Goal: Task Accomplishment & Management: Complete application form

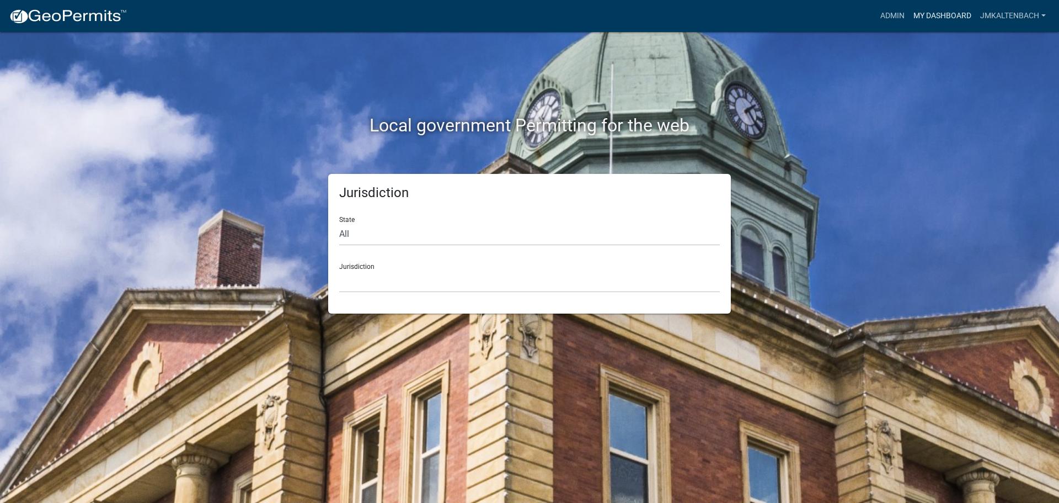
click at [948, 12] on link "My Dashboard" at bounding box center [942, 16] width 67 height 21
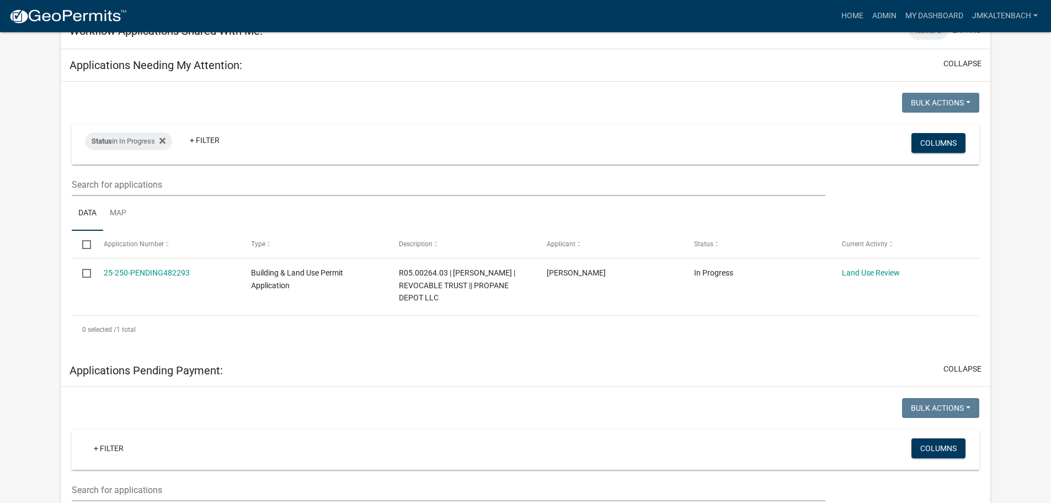
scroll to position [166, 0]
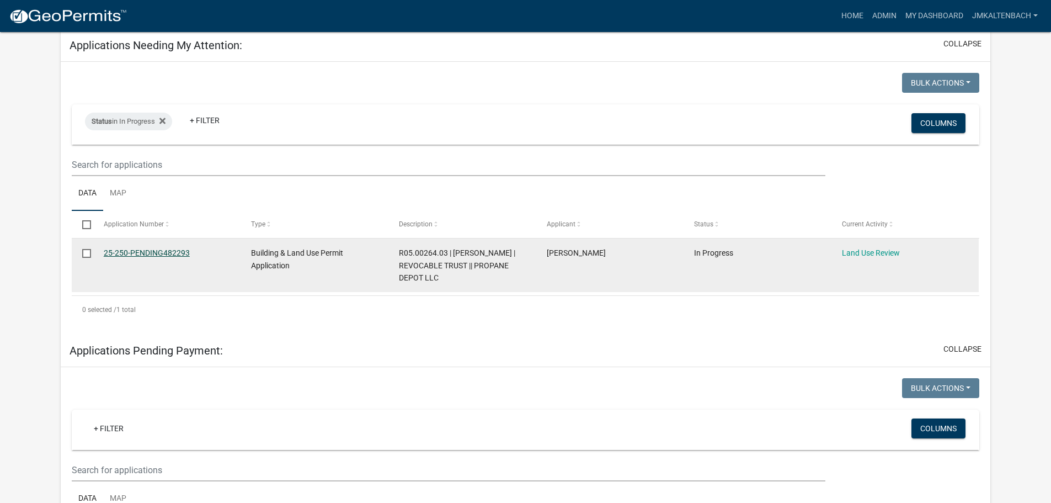
click at [151, 253] on link "25-250-PENDING482293" at bounding box center [147, 252] width 86 height 9
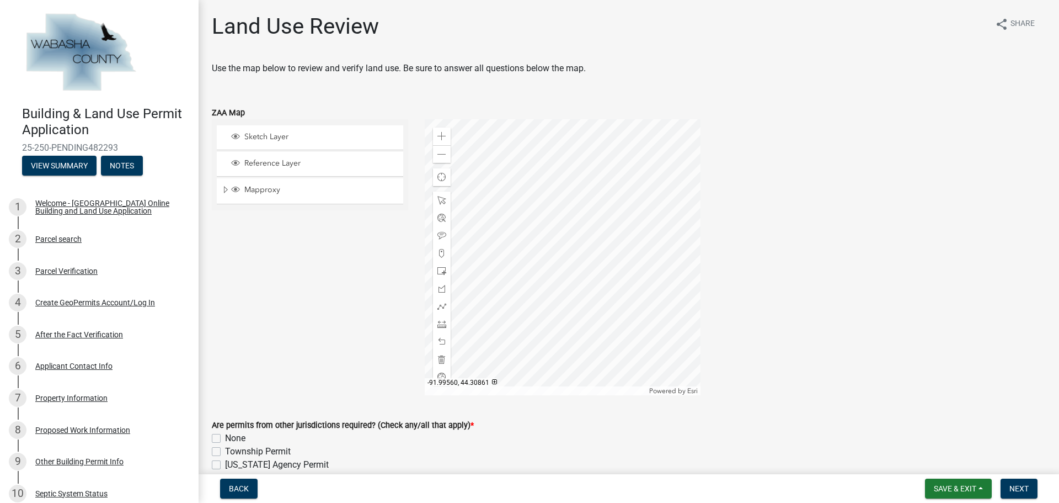
click at [268, 347] on div "Sketch Layer Reference Layer Mapproxy Parcels Address Points Contours Cities Ci…" at bounding box center [310, 257] width 213 height 276
click at [793, 148] on div "Zoom in Zoom out Find my location Powered by Esri [GEOGRAPHIC_DATA] Loading..." at bounding box center [736, 257] width 638 height 276
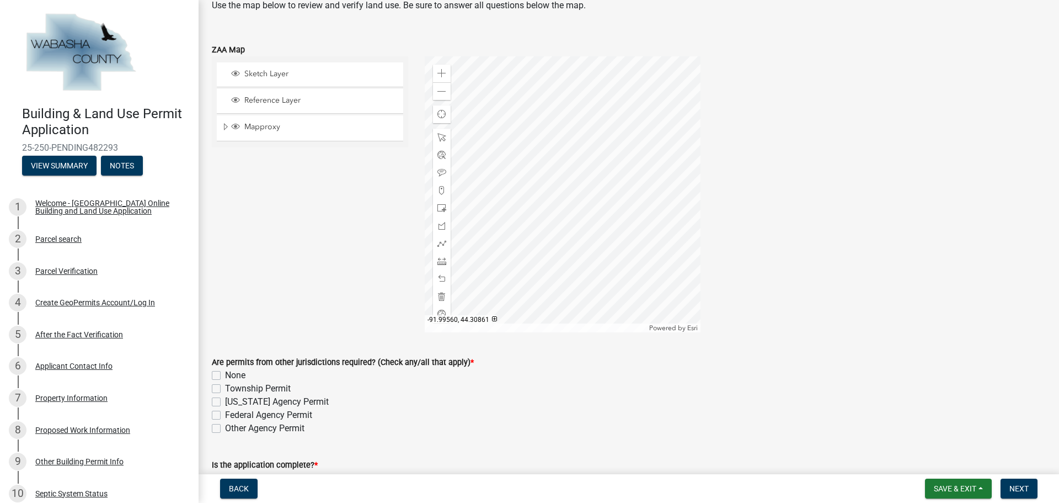
scroll to position [221, 0]
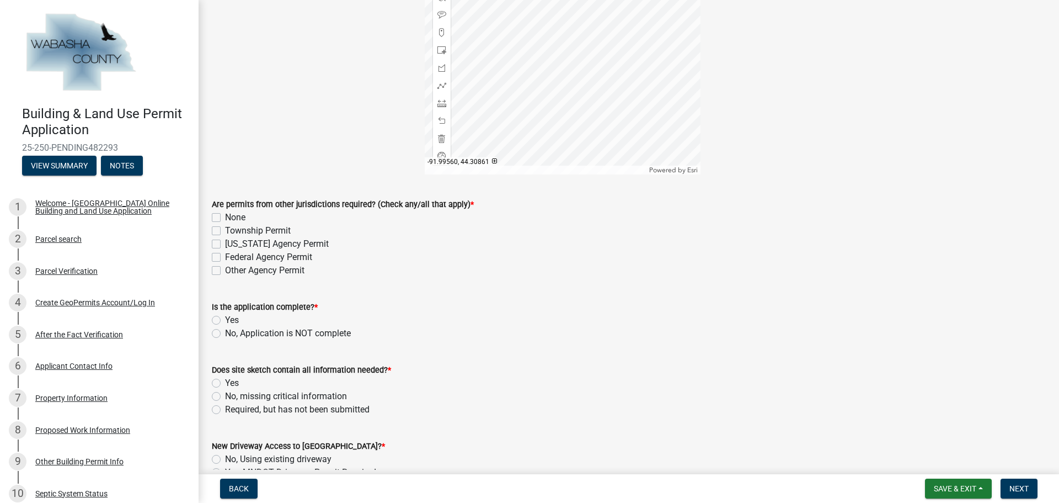
click at [225, 221] on label "None" at bounding box center [235, 217] width 20 height 13
click at [225, 218] on input "None" at bounding box center [228, 214] width 7 height 7
checkbox input "true"
checkbox input "false"
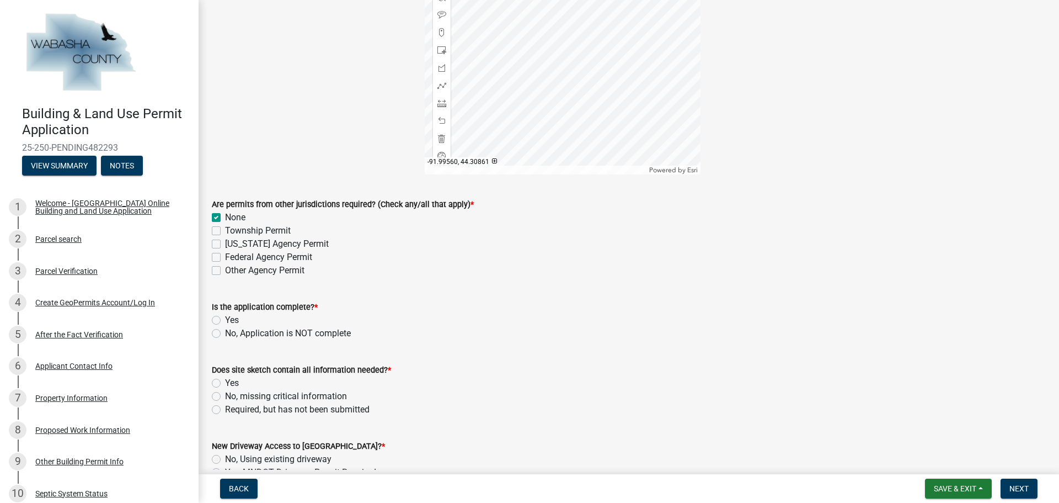
checkbox input "false"
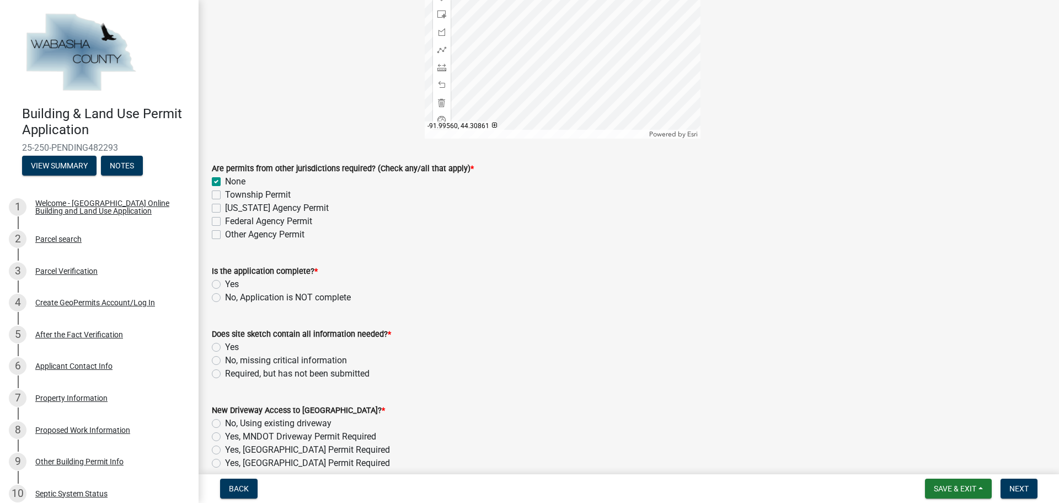
scroll to position [276, 0]
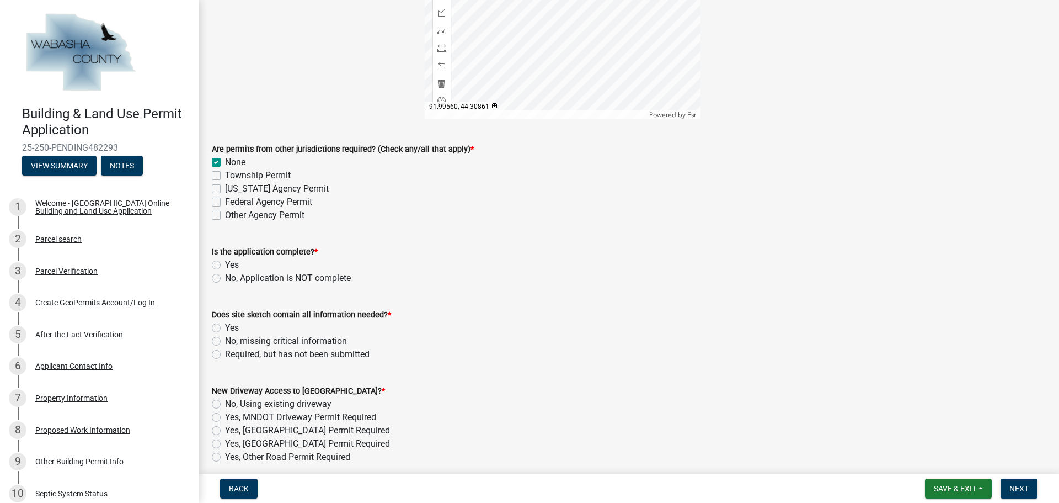
click at [225, 269] on label "Yes" at bounding box center [232, 264] width 14 height 13
click at [225, 265] on input "Yes" at bounding box center [228, 261] width 7 height 7
radio input "true"
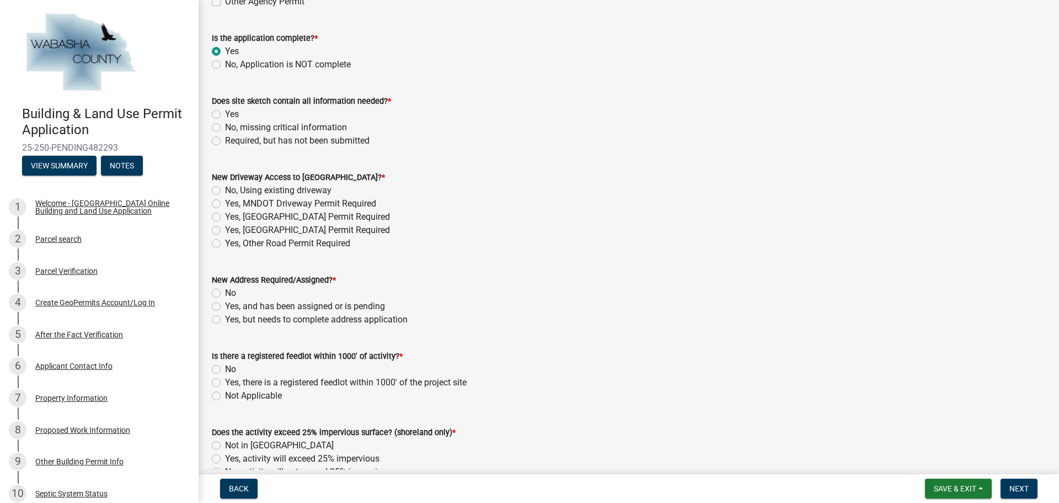
scroll to position [497, 0]
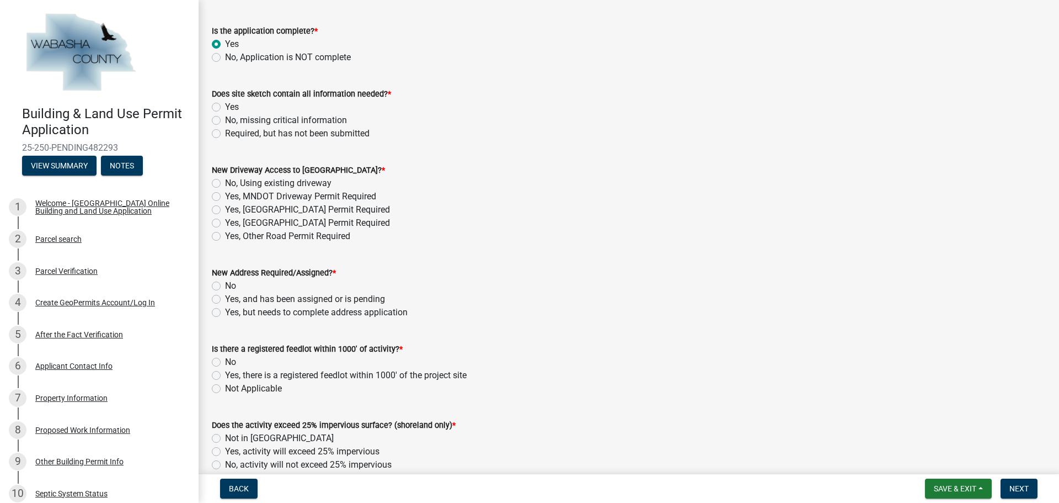
click at [225, 108] on label "Yes" at bounding box center [232, 106] width 14 height 13
click at [225, 108] on input "Yes" at bounding box center [228, 103] width 7 height 7
radio input "true"
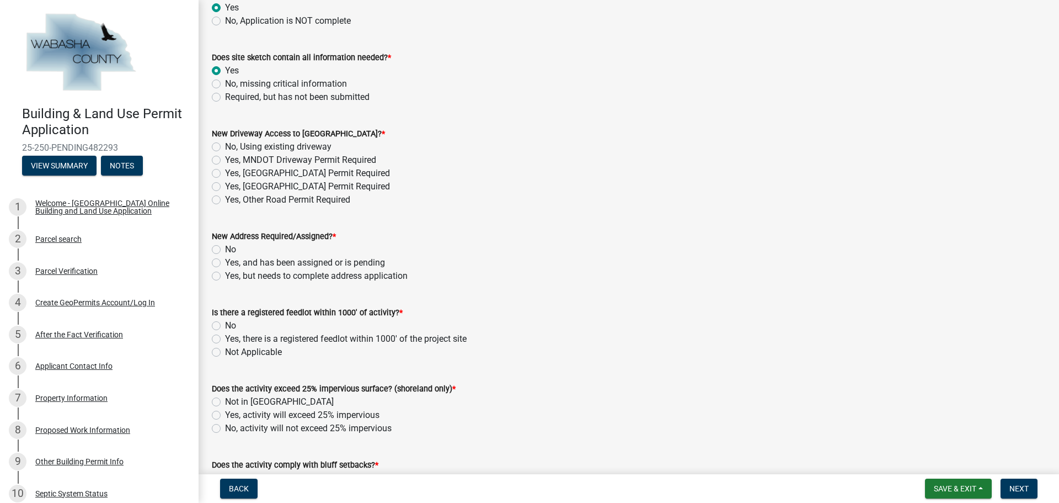
scroll to position [552, 0]
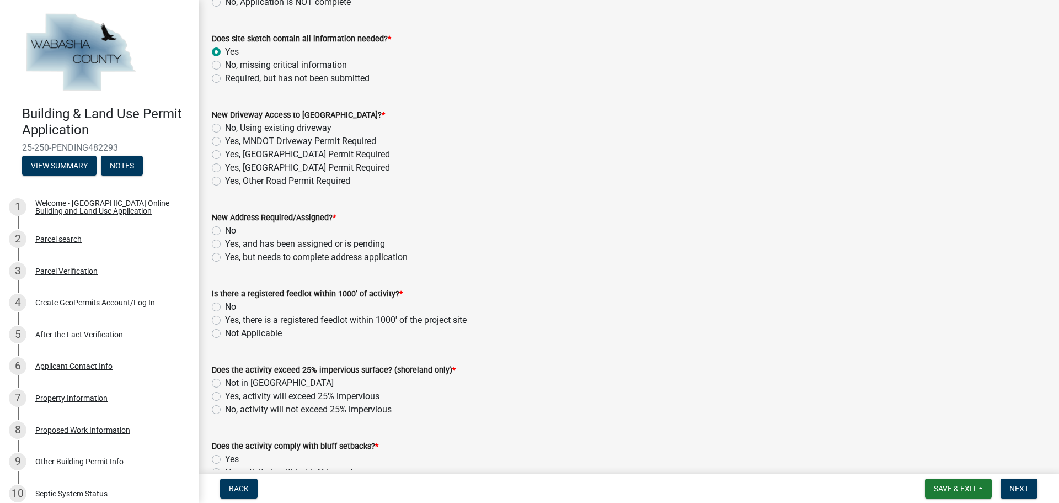
click at [225, 128] on label "No, Using existing driveway" at bounding box center [278, 127] width 106 height 13
click at [225, 128] on input "No, Using existing driveway" at bounding box center [228, 124] width 7 height 7
radio input "true"
click at [215, 236] on div "No" at bounding box center [629, 230] width 834 height 13
click at [225, 231] on label "No" at bounding box center [230, 230] width 11 height 13
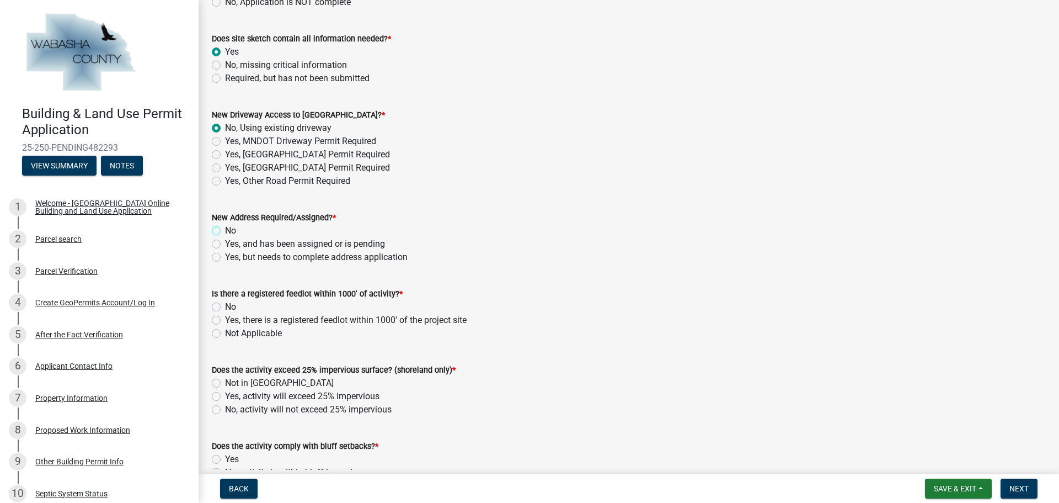
click at [225, 231] on input "No" at bounding box center [228, 227] width 7 height 7
radio input "true"
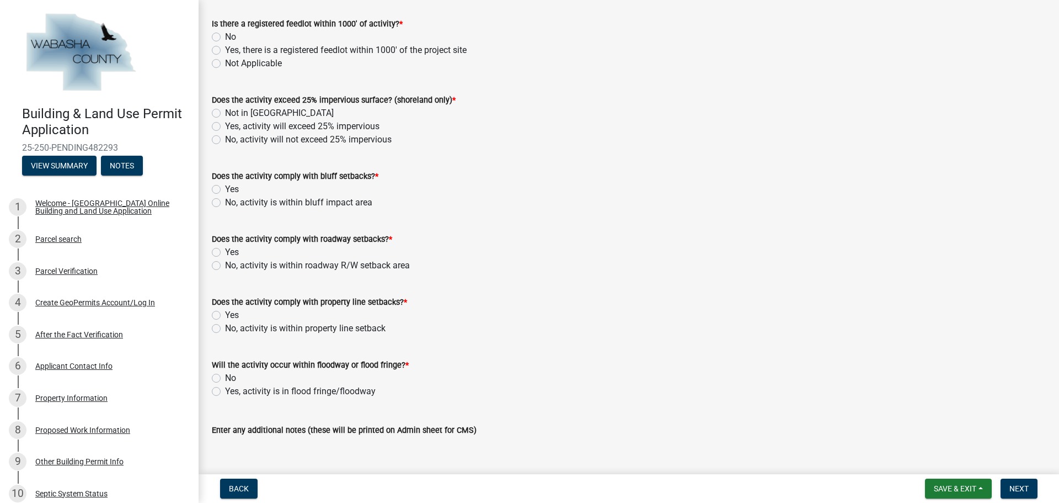
scroll to position [828, 0]
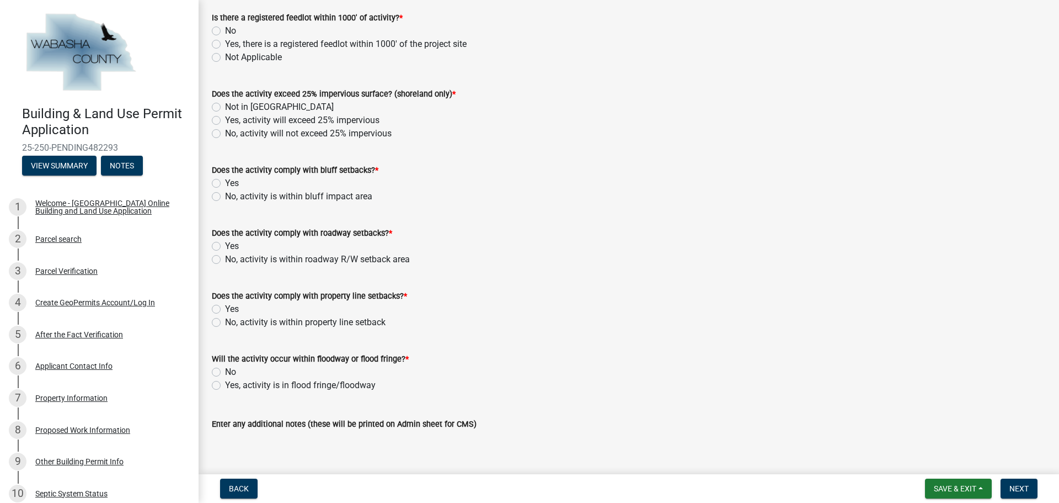
click at [225, 55] on label "Not Applicable" at bounding box center [253, 57] width 57 height 13
click at [225, 55] on input "Not Applicable" at bounding box center [228, 54] width 7 height 7
radio input "true"
click at [225, 105] on label "Not in [GEOGRAPHIC_DATA]" at bounding box center [279, 106] width 109 height 13
click at [225, 105] on input "Not in [GEOGRAPHIC_DATA]" at bounding box center [228, 103] width 7 height 7
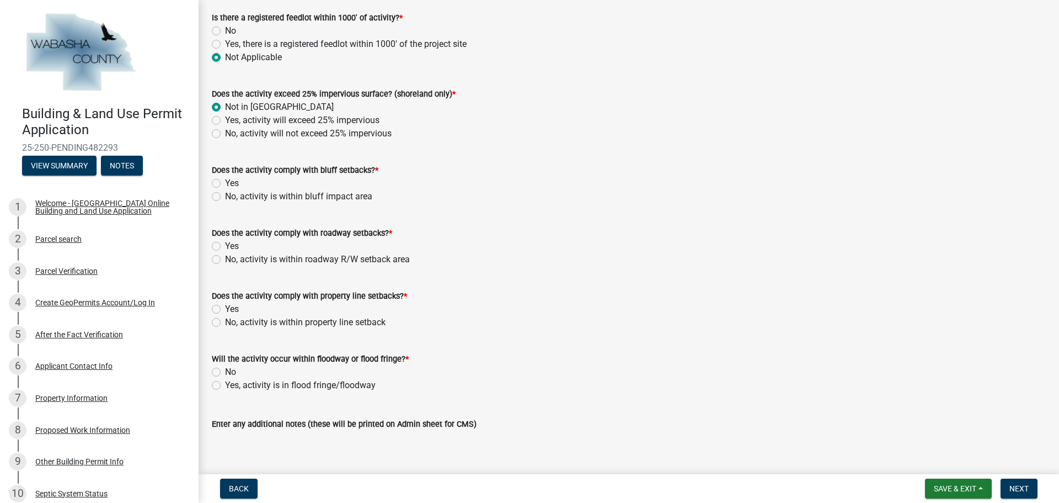
radio input "true"
click at [225, 198] on label "No, activity is within bluff impact area" at bounding box center [298, 196] width 147 height 13
click at [225, 197] on input "No, activity is within bluff impact area" at bounding box center [228, 193] width 7 height 7
radio input "true"
click at [225, 181] on label "Yes" at bounding box center [232, 183] width 14 height 13
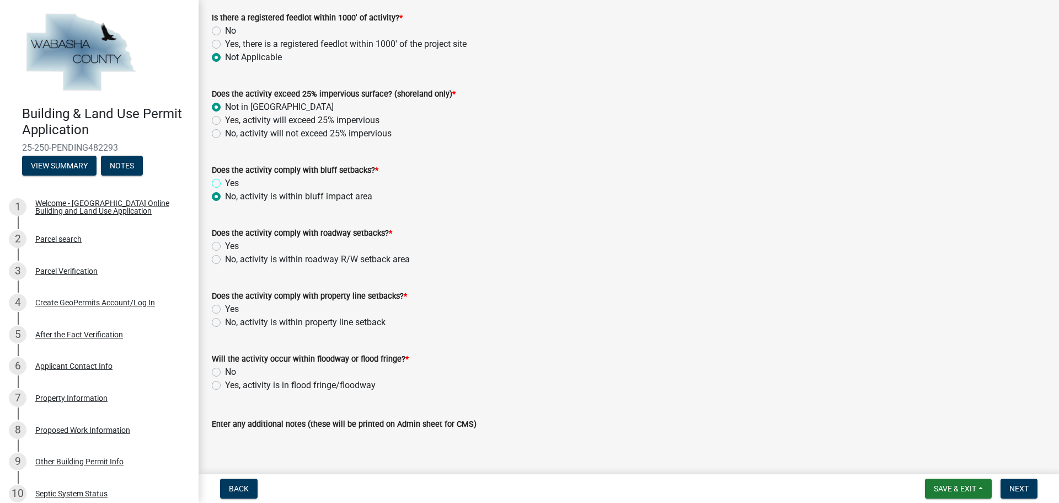
click at [225, 181] on input "Yes" at bounding box center [228, 180] width 7 height 7
radio input "true"
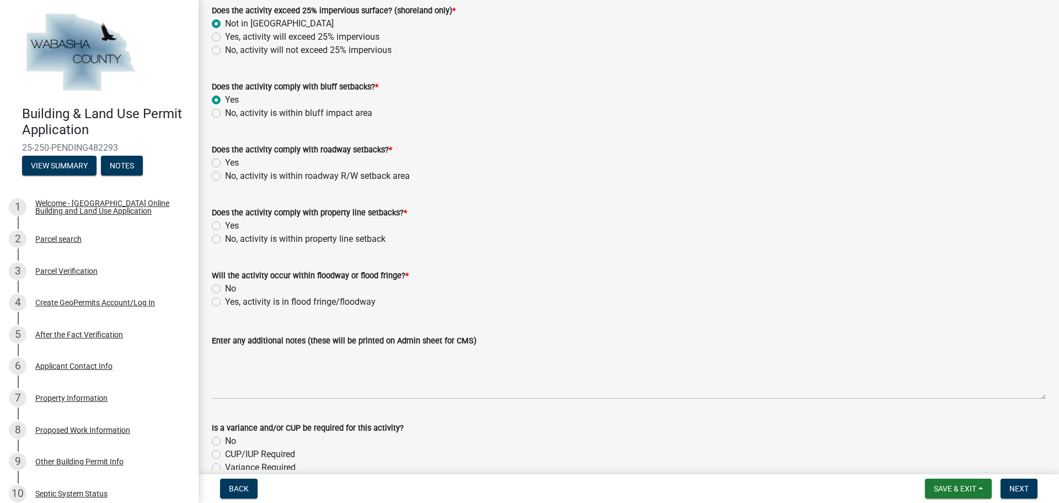
scroll to position [938, 0]
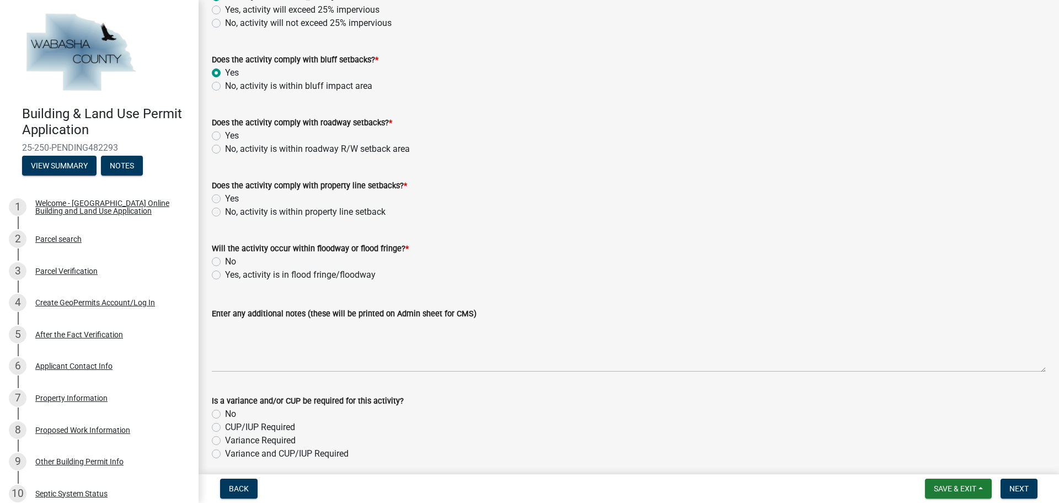
click at [225, 138] on label "Yes" at bounding box center [232, 135] width 14 height 13
click at [225, 136] on input "Yes" at bounding box center [228, 132] width 7 height 7
radio input "true"
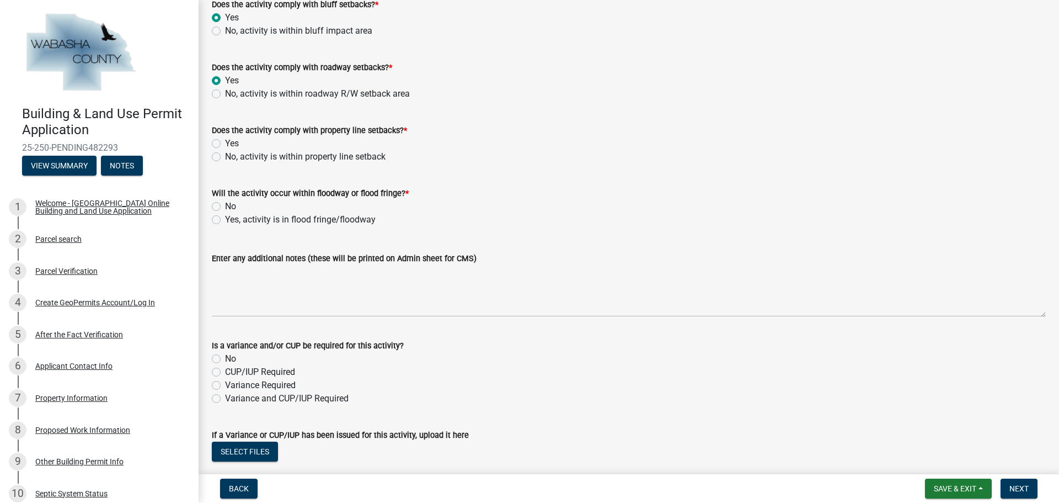
click at [225, 144] on label "Yes" at bounding box center [232, 143] width 14 height 13
click at [225, 144] on input "Yes" at bounding box center [228, 140] width 7 height 7
radio input "true"
click at [225, 206] on label "No" at bounding box center [230, 206] width 11 height 13
click at [225, 206] on input "No" at bounding box center [228, 203] width 7 height 7
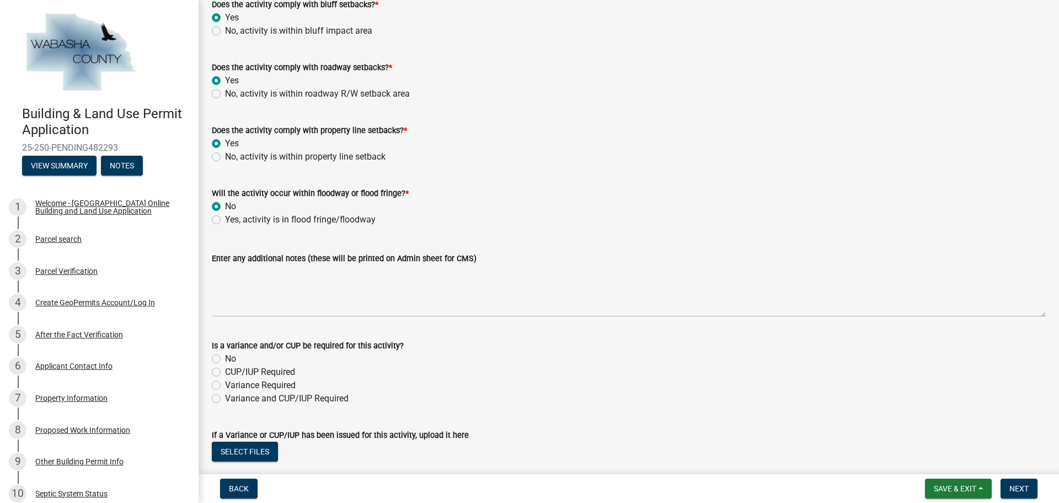
radio input "true"
click at [603, 171] on wm-data-entity-input "Does the activity comply with property line setbacks? * Yes No, activity is wit…" at bounding box center [629, 141] width 834 height 63
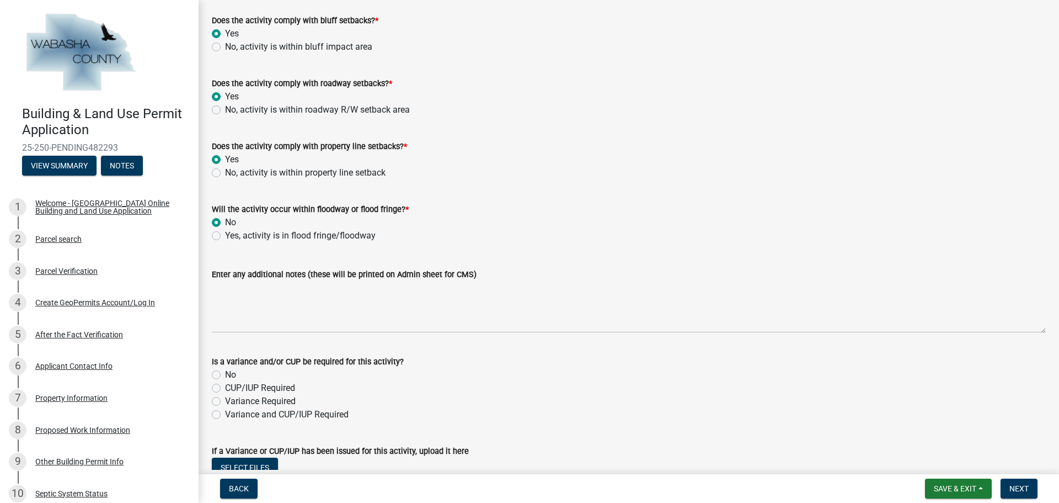
scroll to position [1030, 0]
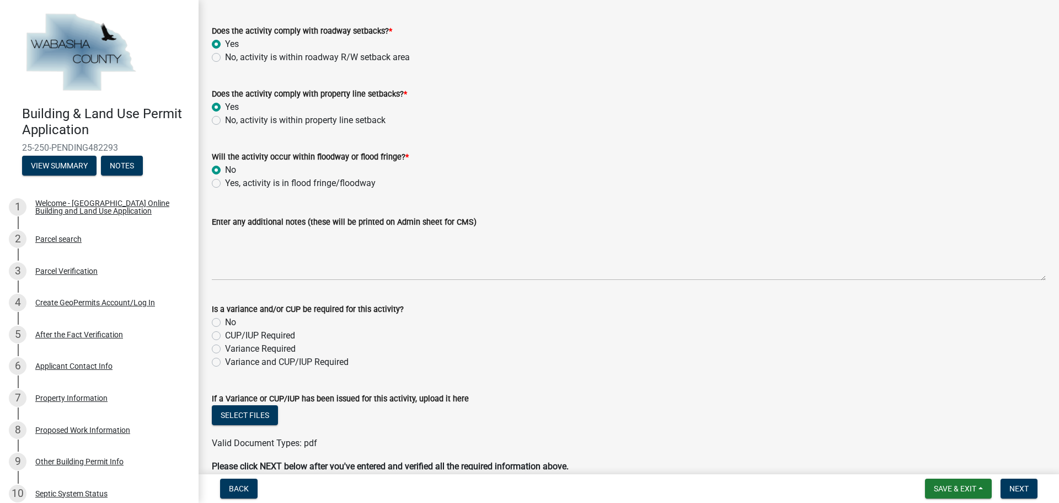
click at [225, 324] on label "No" at bounding box center [230, 322] width 11 height 13
click at [225, 323] on input "No" at bounding box center [228, 319] width 7 height 7
radio input "true"
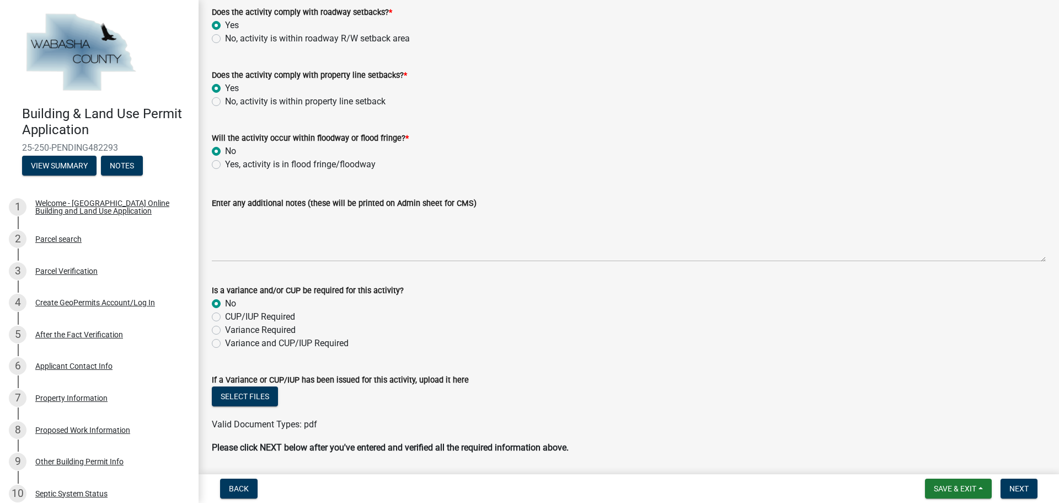
scroll to position [1085, 0]
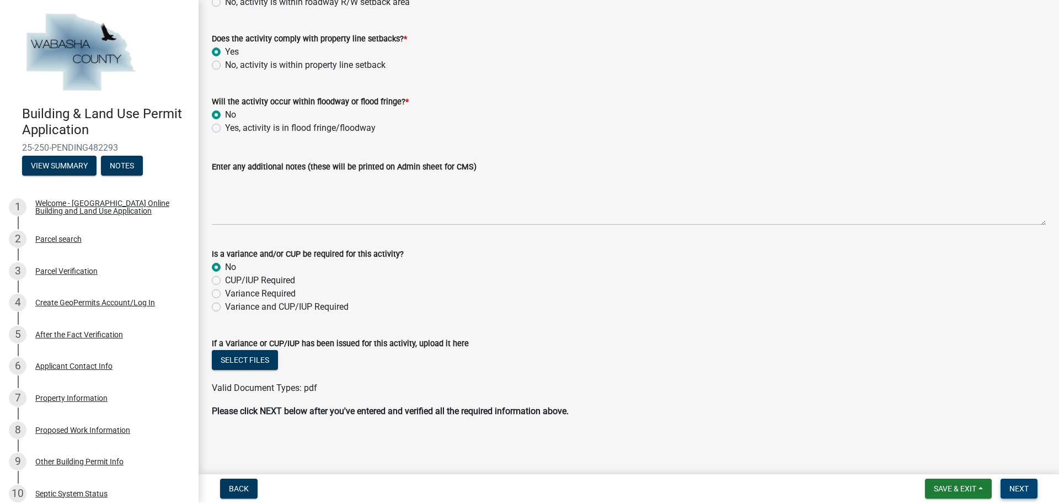
click at [1013, 486] on span "Next" at bounding box center [1019, 488] width 19 height 9
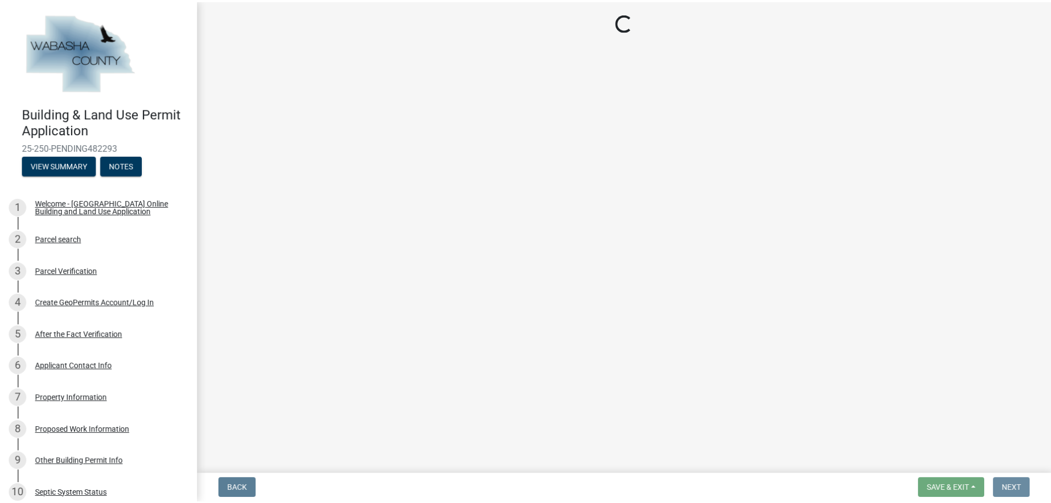
scroll to position [0, 0]
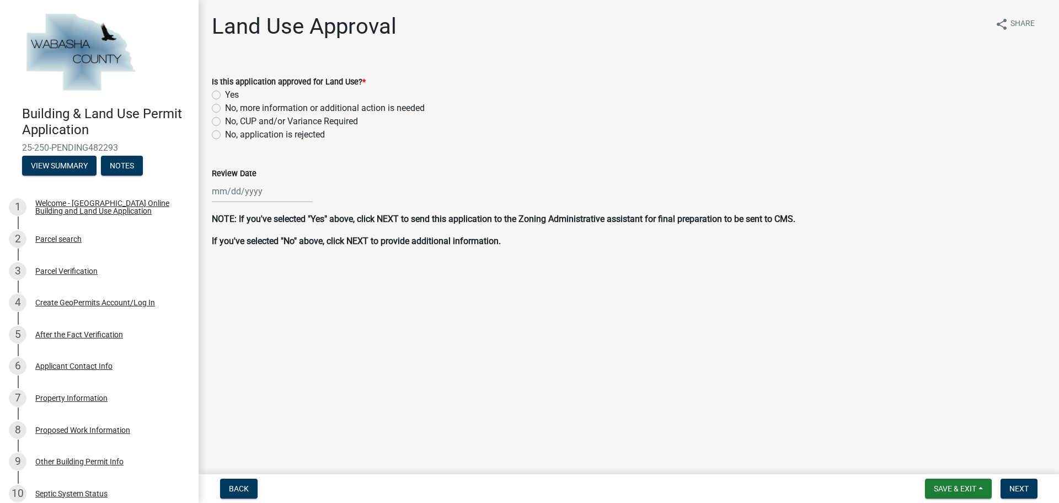
click at [225, 94] on label "Yes" at bounding box center [232, 94] width 14 height 13
click at [225, 94] on input "Yes" at bounding box center [228, 91] width 7 height 7
radio input "true"
select select "9"
select select "2025"
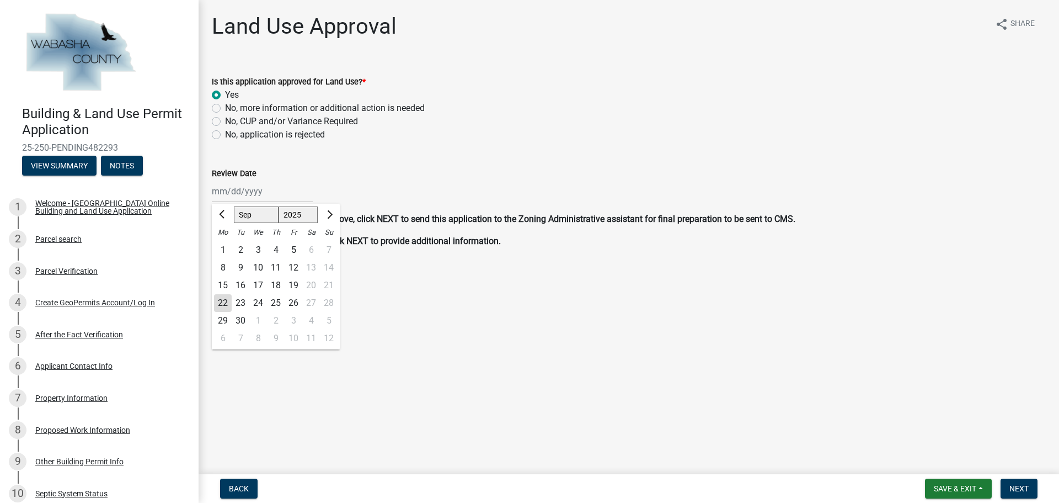
click at [248, 190] on div "Jan Feb Mar Apr May Jun [DATE] Aug Sep Oct Nov [DATE] 2025 2026 Mo Tu We Th Fr …" at bounding box center [262, 191] width 101 height 23
click at [226, 300] on div "22" at bounding box center [223, 303] width 18 height 18
type input "[DATE]"
click at [1021, 486] on span "Next" at bounding box center [1019, 488] width 19 height 9
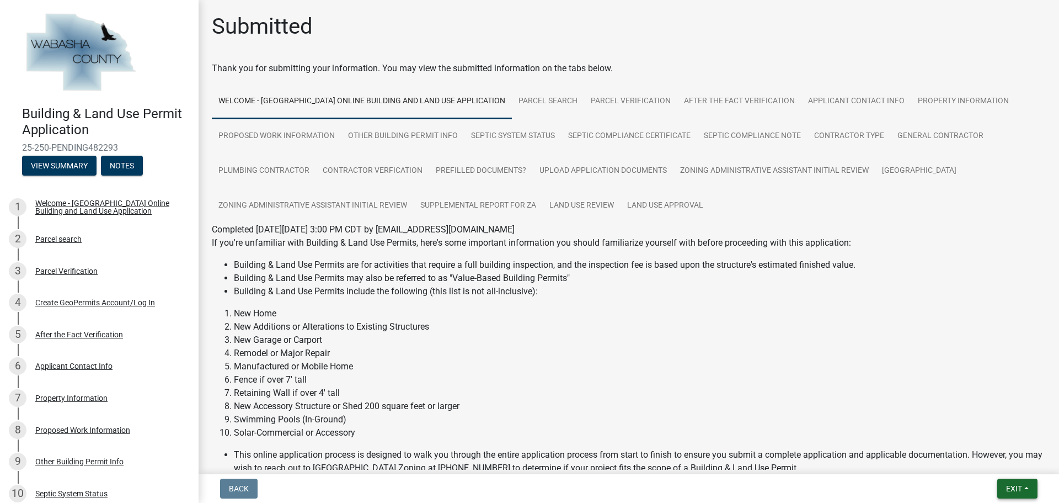
click at [1014, 484] on span "Exit" at bounding box center [1014, 488] width 16 height 9
click at [984, 449] on button "Save & Exit" at bounding box center [994, 459] width 88 height 26
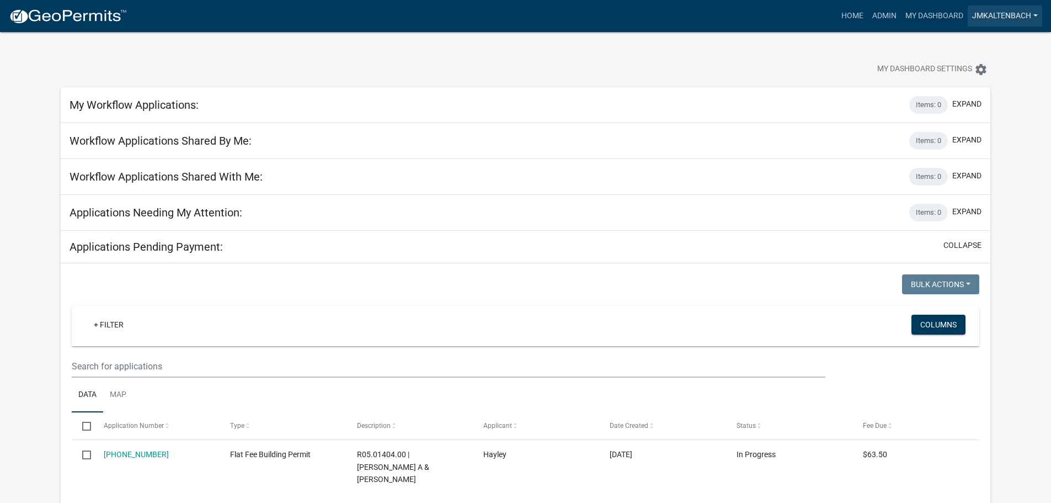
click at [1022, 15] on link "jmkaltenbach" at bounding box center [1005, 16] width 74 height 21
click at [992, 102] on link "Logout" at bounding box center [998, 107] width 88 height 26
